Goal: Navigation & Orientation: Find specific page/section

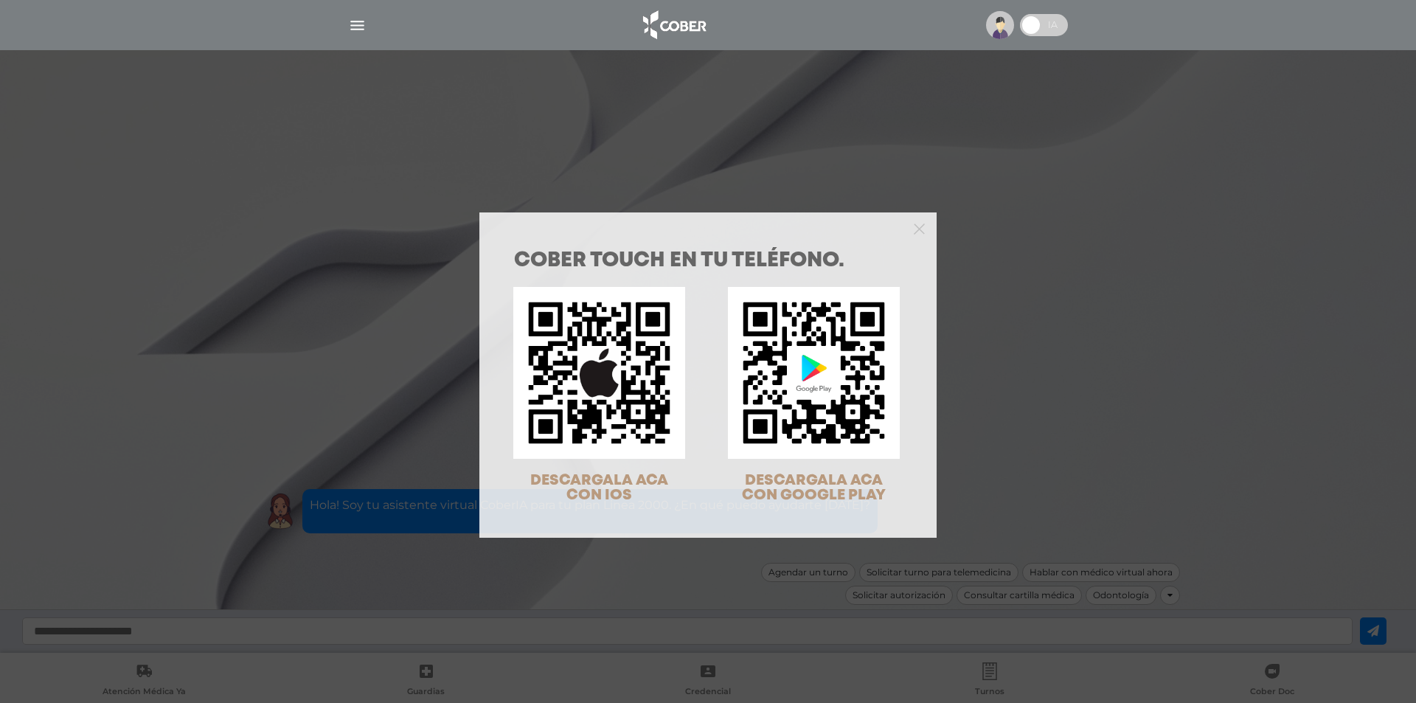
click at [902, 224] on div at bounding box center [708, 227] width 457 height 30
click at [914, 226] on polygon "Close" at bounding box center [919, 229] width 11 height 11
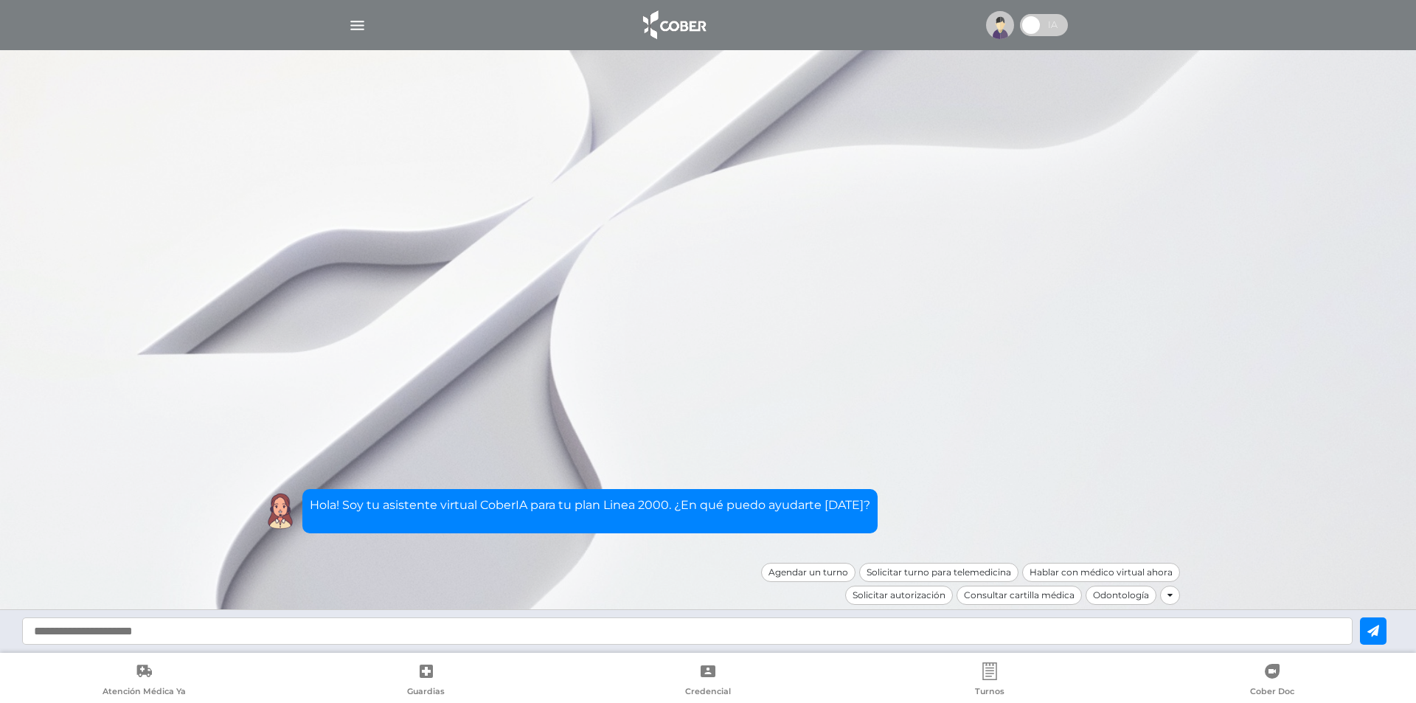
click at [353, 23] on img "button" at bounding box center [357, 25] width 18 height 18
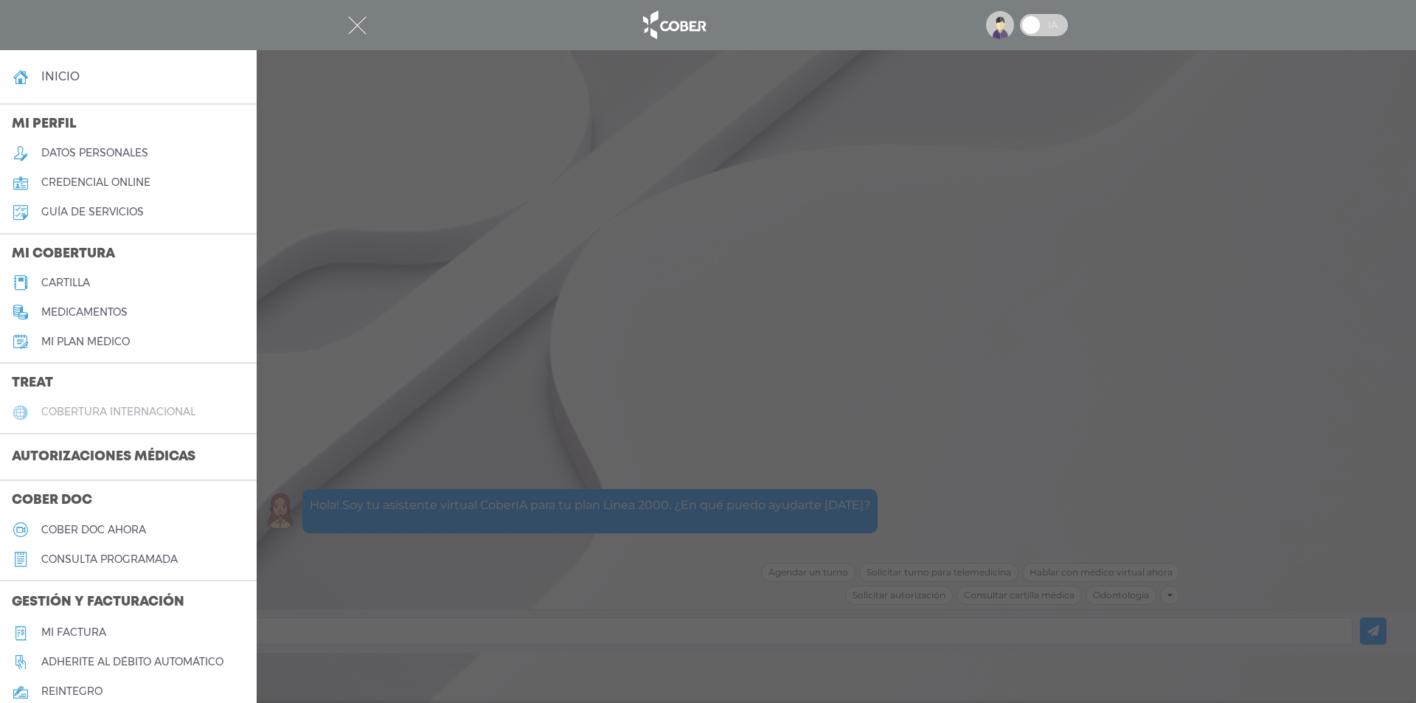
click at [146, 407] on h5 "cobertura internacional" at bounding box center [118, 412] width 154 height 13
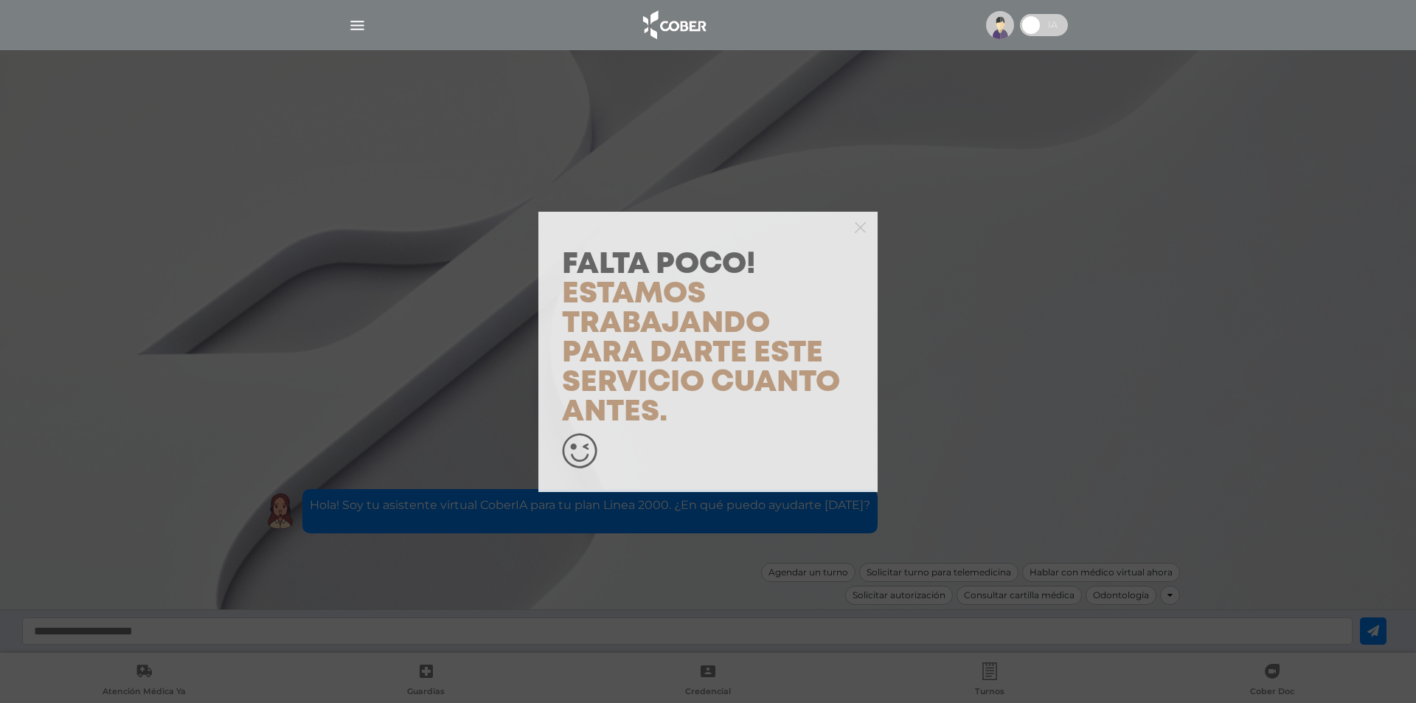
click at [697, 404] on p "Falta Poco! Estamos trabajando para darte este servicio cuanto antes." at bounding box center [708, 338] width 292 height 177
click at [662, 418] on span "Estamos trabajando para darte este servicio cuanto antes." at bounding box center [701, 353] width 278 height 145
click at [948, 351] on div "Falta Poco! Estamos trabajando para darte este servicio cuanto antes." at bounding box center [708, 351] width 1416 height 703
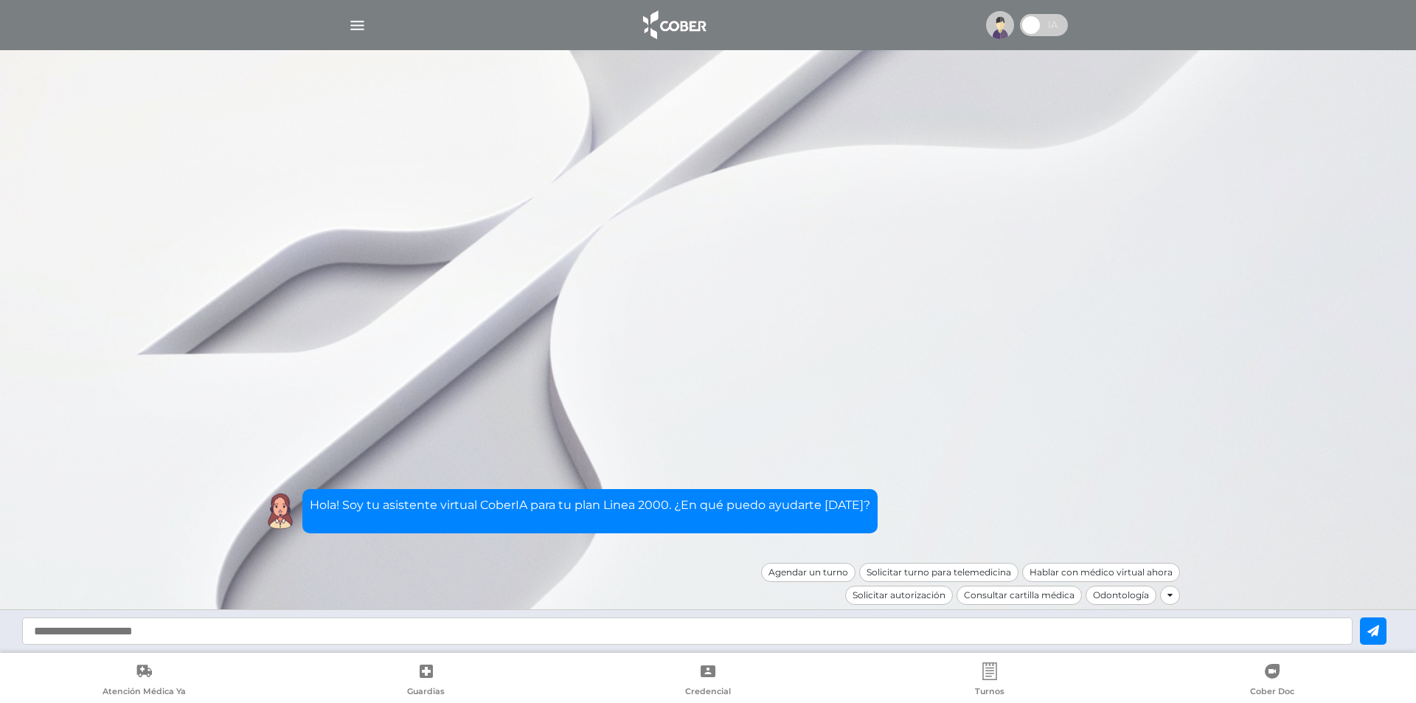
click at [356, 23] on img "button" at bounding box center [357, 25] width 18 height 18
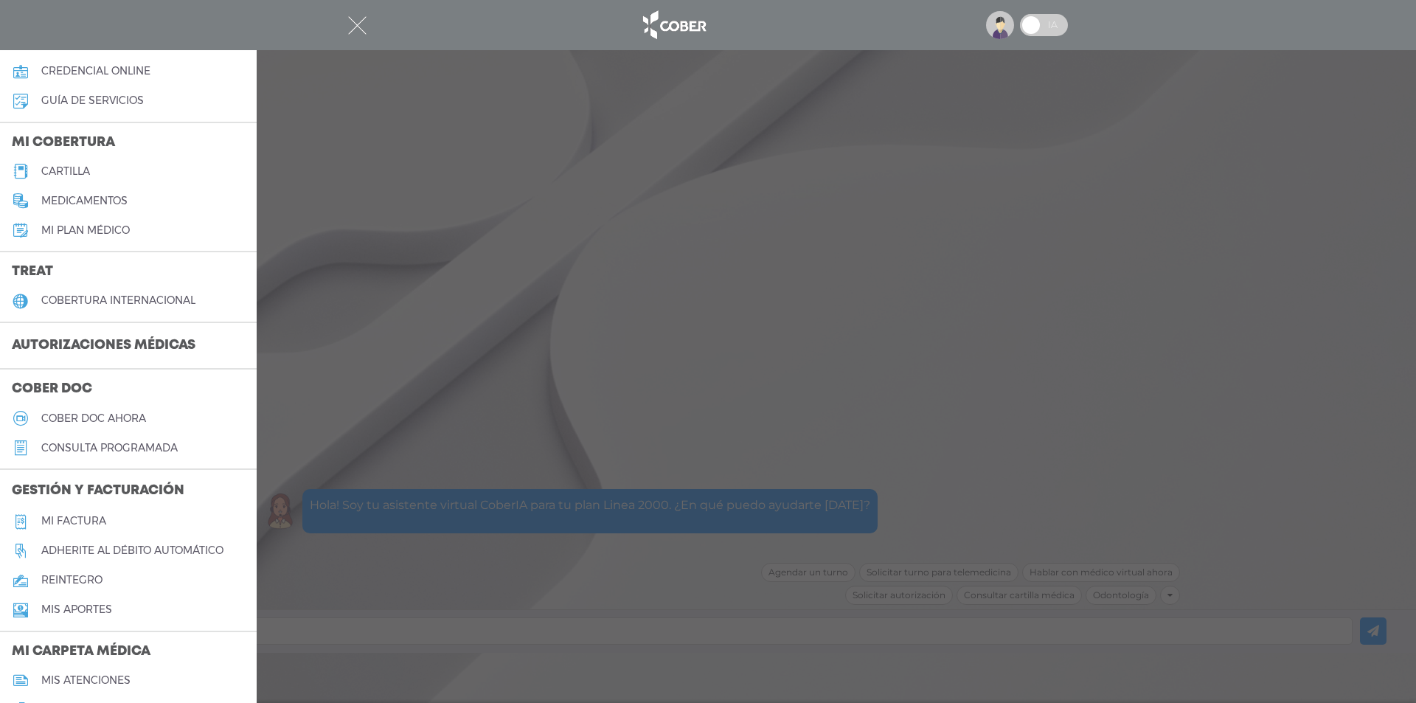
scroll to position [66, 0]
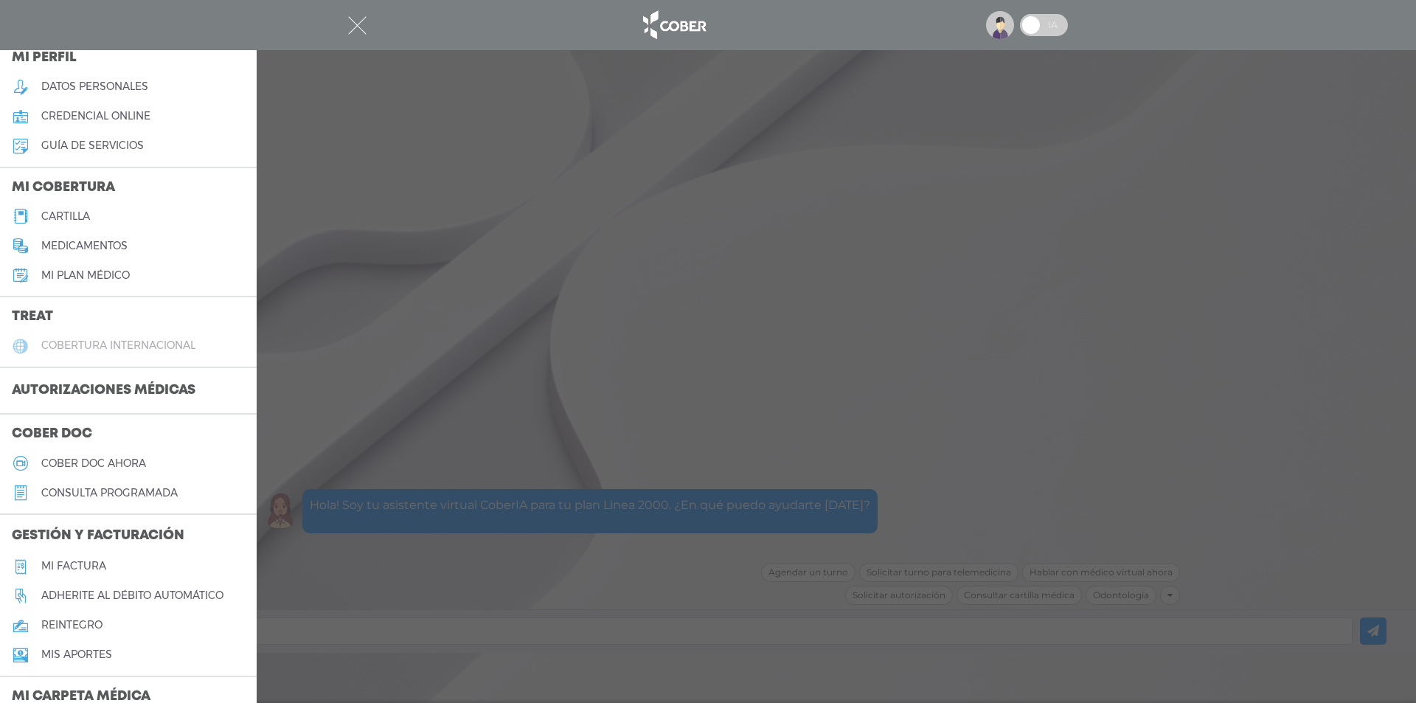
click at [124, 347] on h5 "cobertura internacional" at bounding box center [118, 345] width 154 height 13
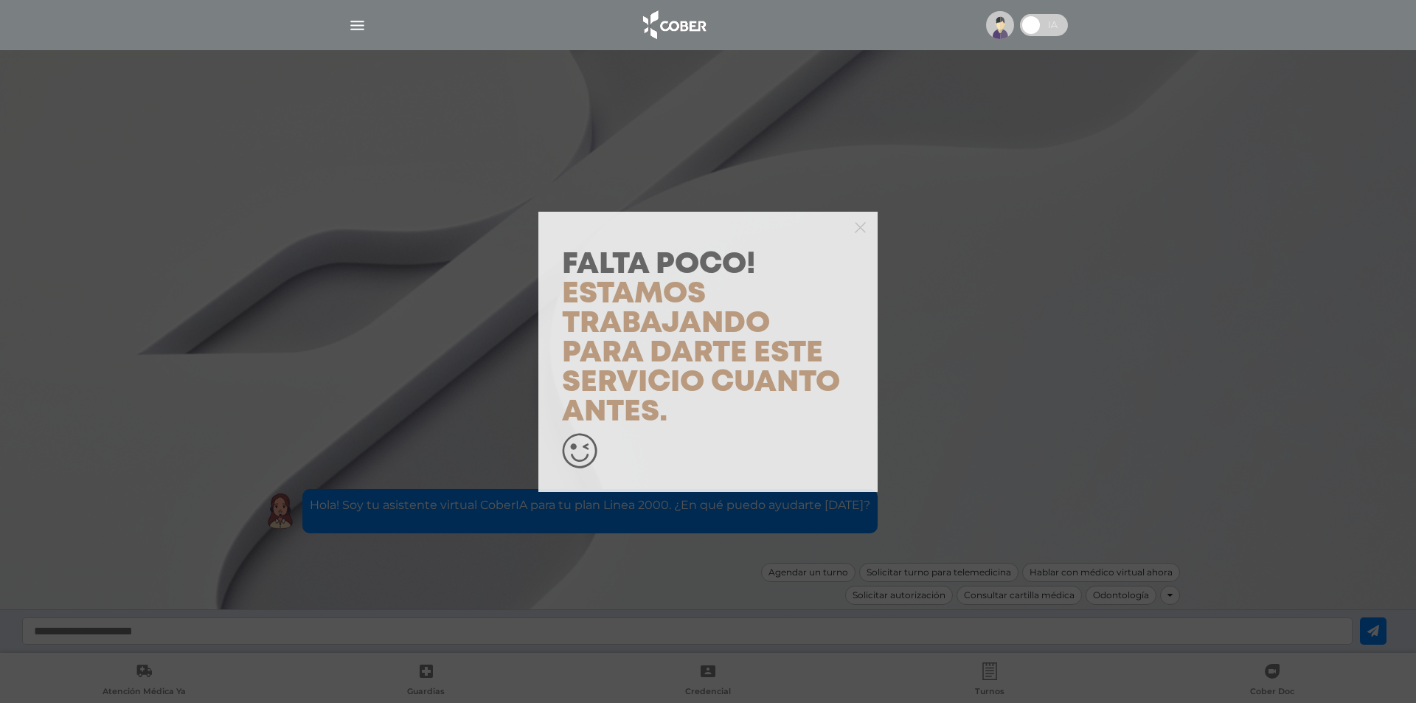
click at [615, 315] on span "Estamos trabajando para darte este servicio cuanto antes." at bounding box center [701, 353] width 278 height 145
click at [576, 457] on icon at bounding box center [579, 450] width 35 height 35
click at [862, 226] on polygon "button" at bounding box center [860, 227] width 11 height 11
